Goal: Navigation & Orientation: Find specific page/section

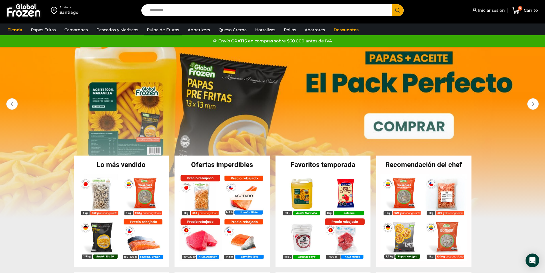
click at [167, 28] on link "Pulpa de Frutas" at bounding box center [163, 29] width 38 height 11
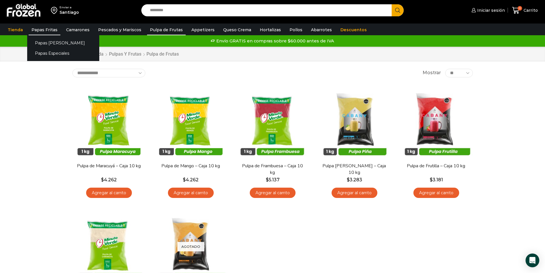
click at [51, 29] on link "Papas Fritas" at bounding box center [45, 29] width 32 height 11
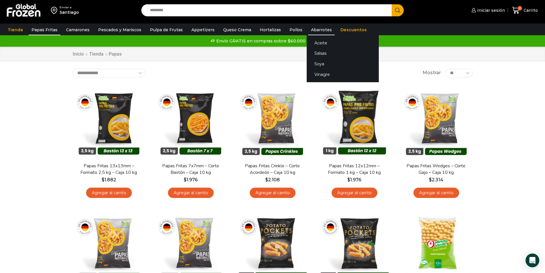
click at [316, 31] on link "Abarrotes" at bounding box center [321, 29] width 27 height 11
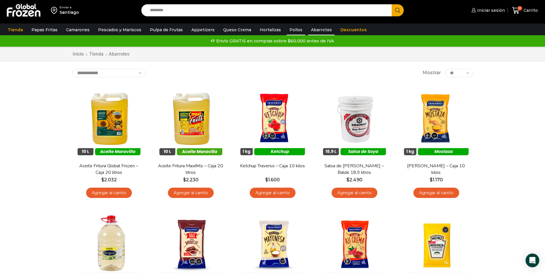
click at [287, 28] on link "Pollos" at bounding box center [296, 29] width 19 height 11
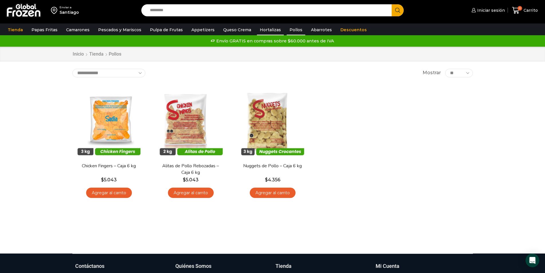
click at [263, 30] on link "Hortalizas" at bounding box center [270, 29] width 27 height 11
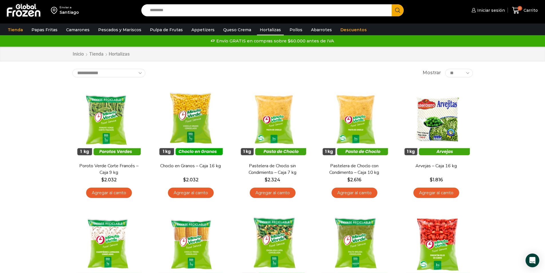
click at [236, 31] on link "Queso Crema" at bounding box center [237, 29] width 34 height 11
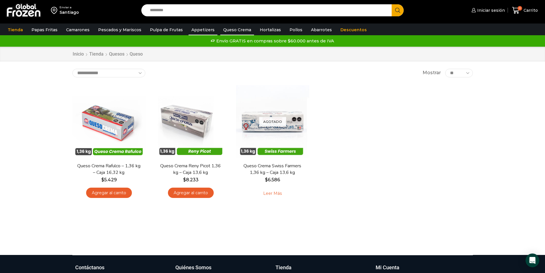
click at [200, 30] on link "Appetizers" at bounding box center [202, 29] width 29 height 11
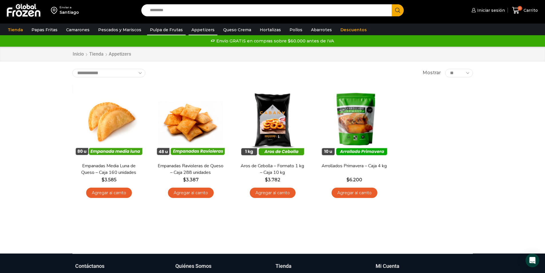
click at [158, 30] on link "Pulpa de Frutas" at bounding box center [166, 29] width 39 height 11
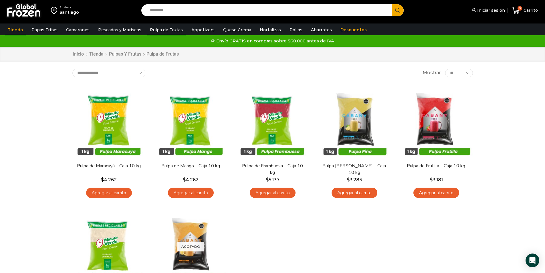
click at [12, 28] on link "Tienda" at bounding box center [15, 29] width 21 height 11
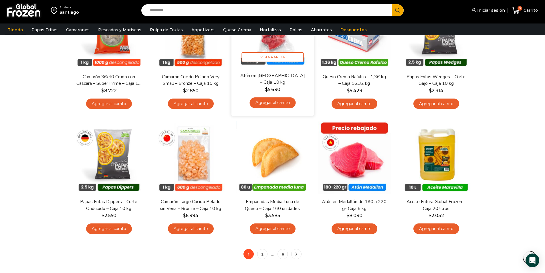
scroll to position [458, 0]
